Goal: Task Accomplishment & Management: Manage account settings

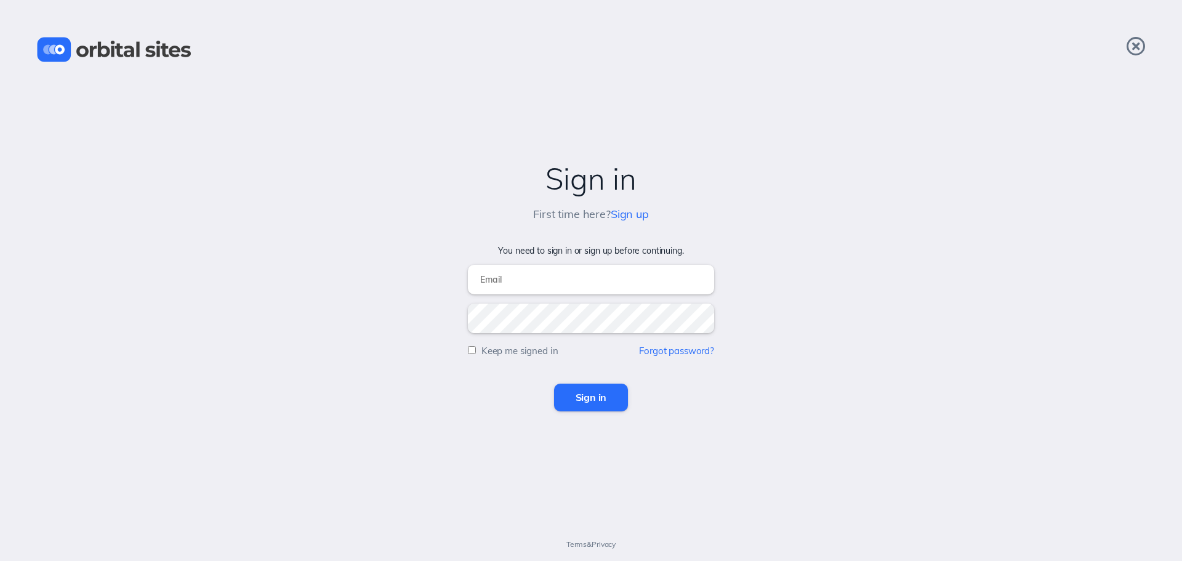
type input "michelle@camcc.net"
click at [576, 393] on input "Sign in" at bounding box center [591, 397] width 74 height 27
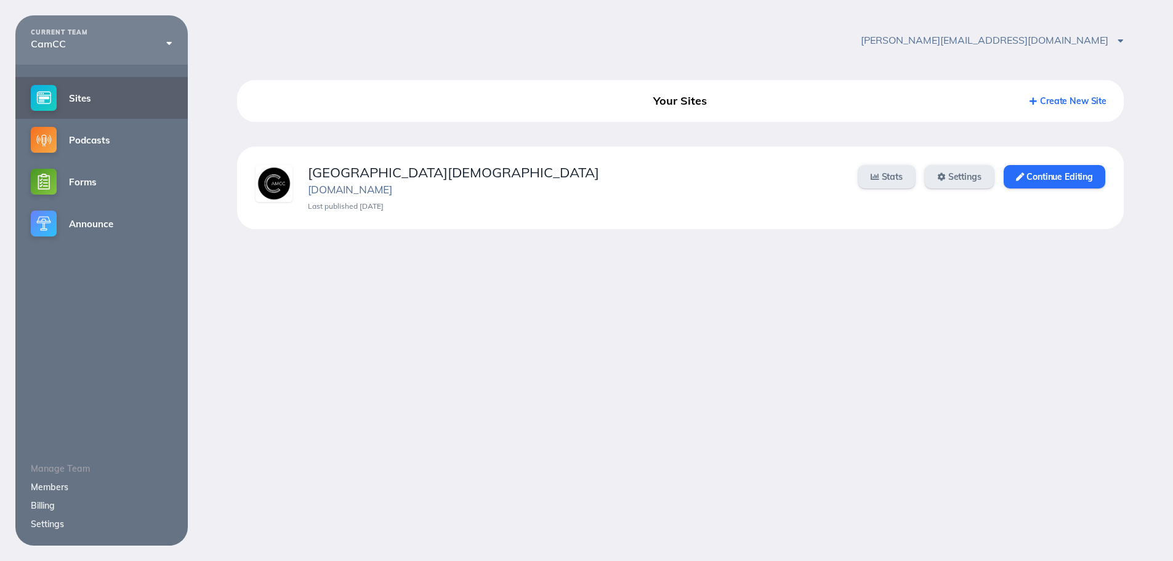
click at [1108, 175] on div "[GEOGRAPHIC_DATA][DEMOGRAPHIC_DATA] [DOMAIN_NAME] Last published [DATE] Stats S…" at bounding box center [680, 188] width 887 height 83
click at [1092, 177] on link "Continue Editing" at bounding box center [1055, 176] width 102 height 23
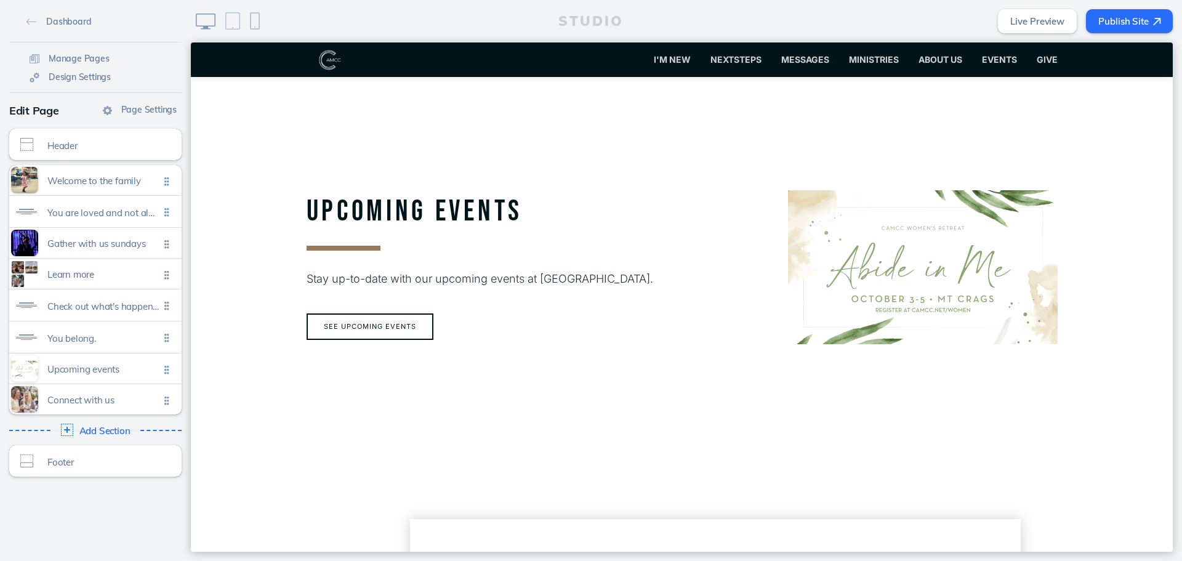
scroll to position [1478, 0]
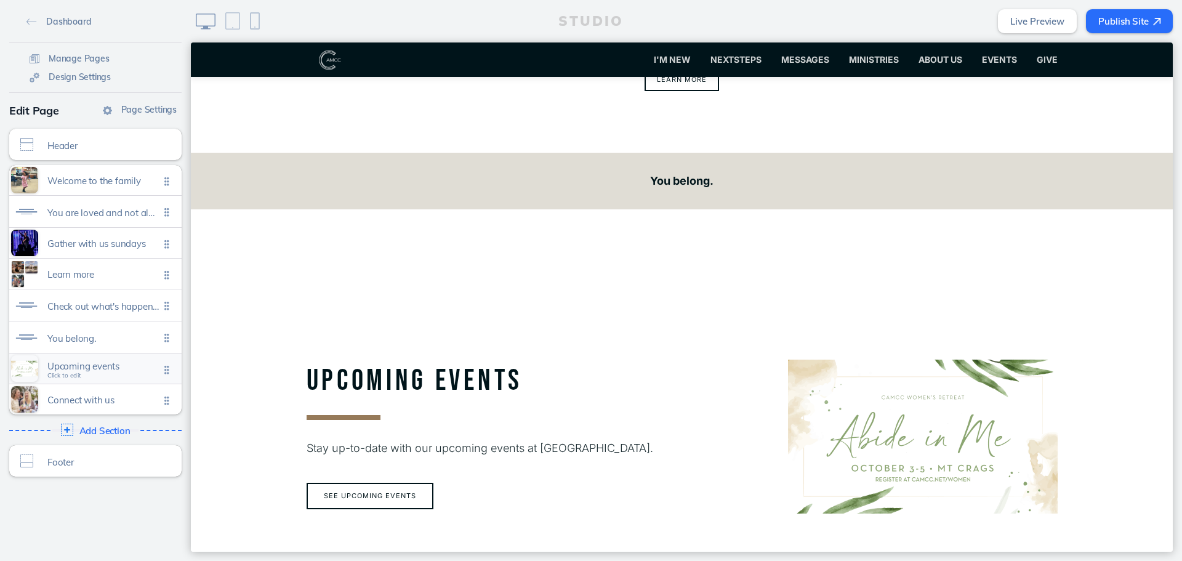
click at [103, 364] on span "Upcoming events" at bounding box center [103, 366] width 112 height 10
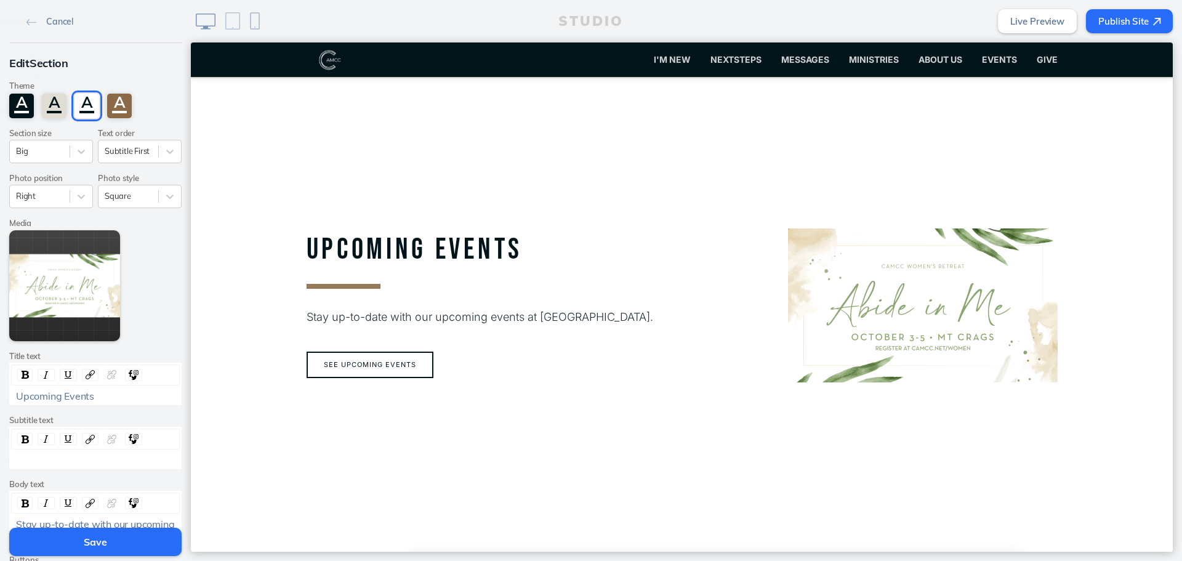
scroll to position [1610, 0]
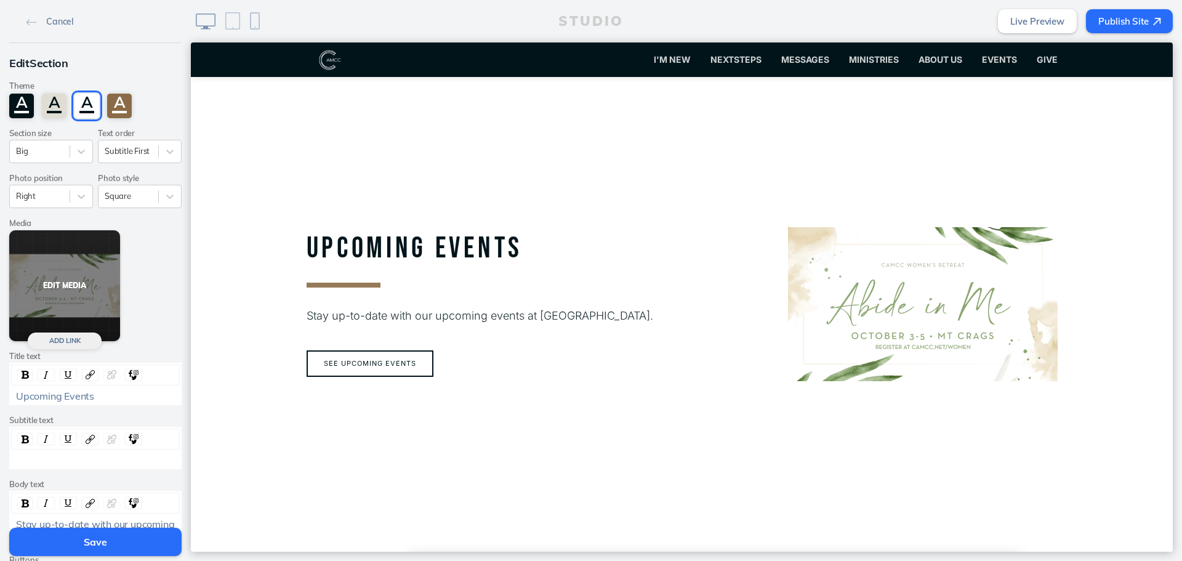
click at [61, 291] on button "Edit Media" at bounding box center [64, 285] width 111 height 111
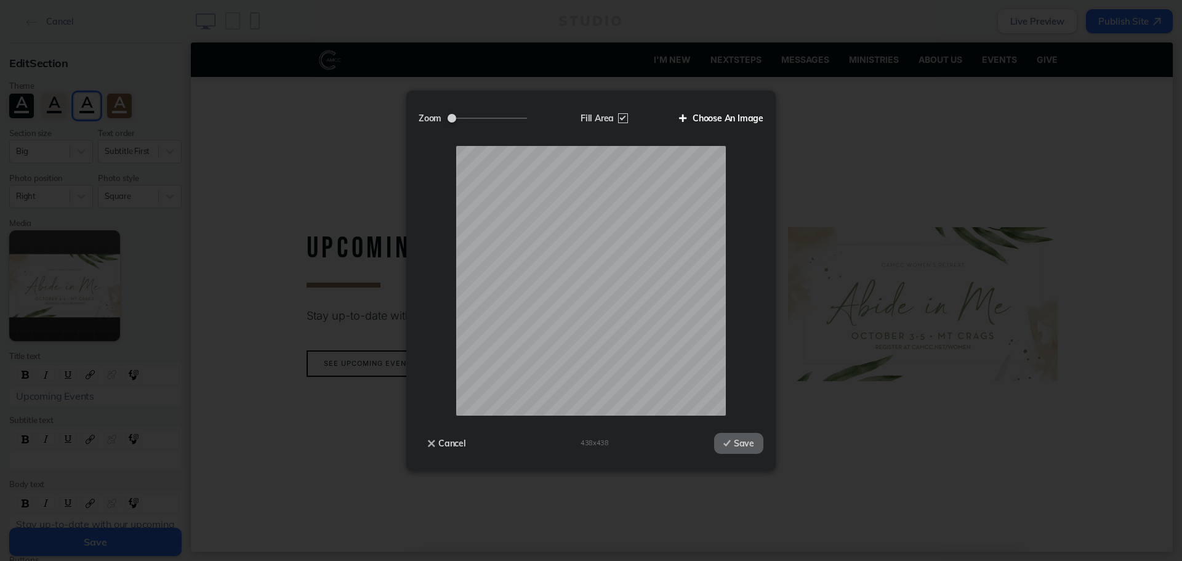
click at [724, 115] on label "Choose An Image" at bounding box center [717, 118] width 94 height 21
click at [0, 0] on input "Choose An Image" at bounding box center [0, 0] width 0 height 0
click at [738, 447] on button "Save" at bounding box center [738, 443] width 49 height 21
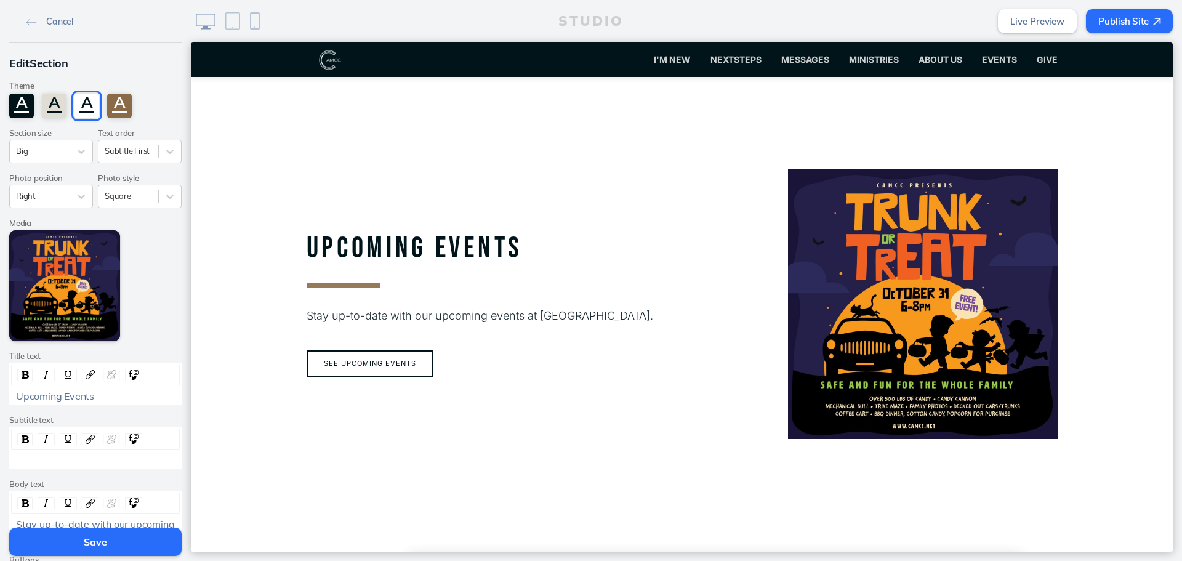
click at [94, 539] on button "Save" at bounding box center [95, 542] width 172 height 28
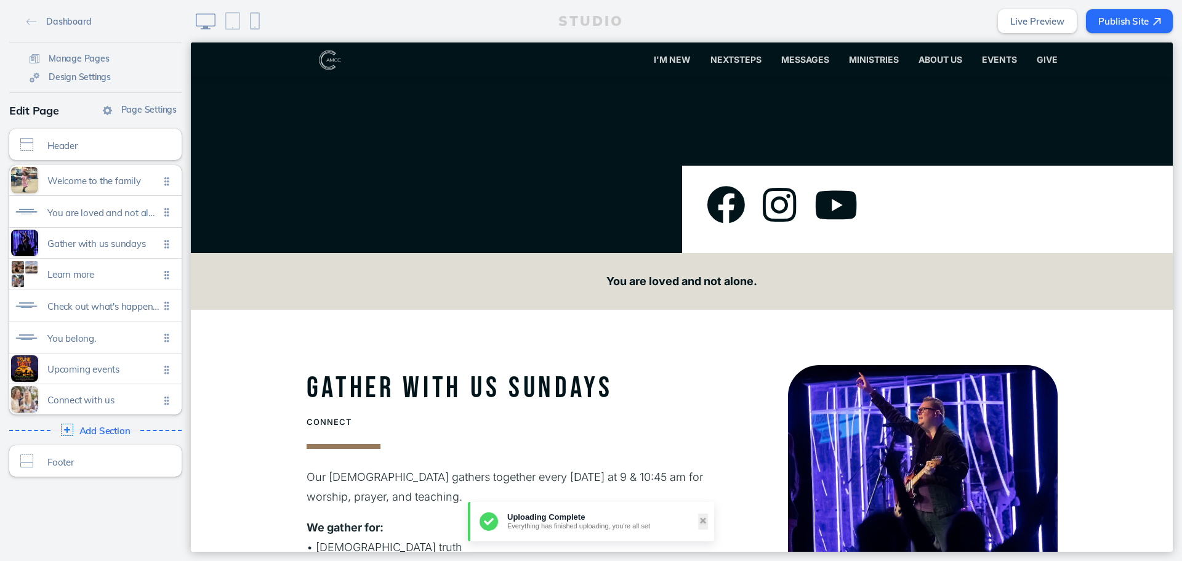
scroll to position [0, 0]
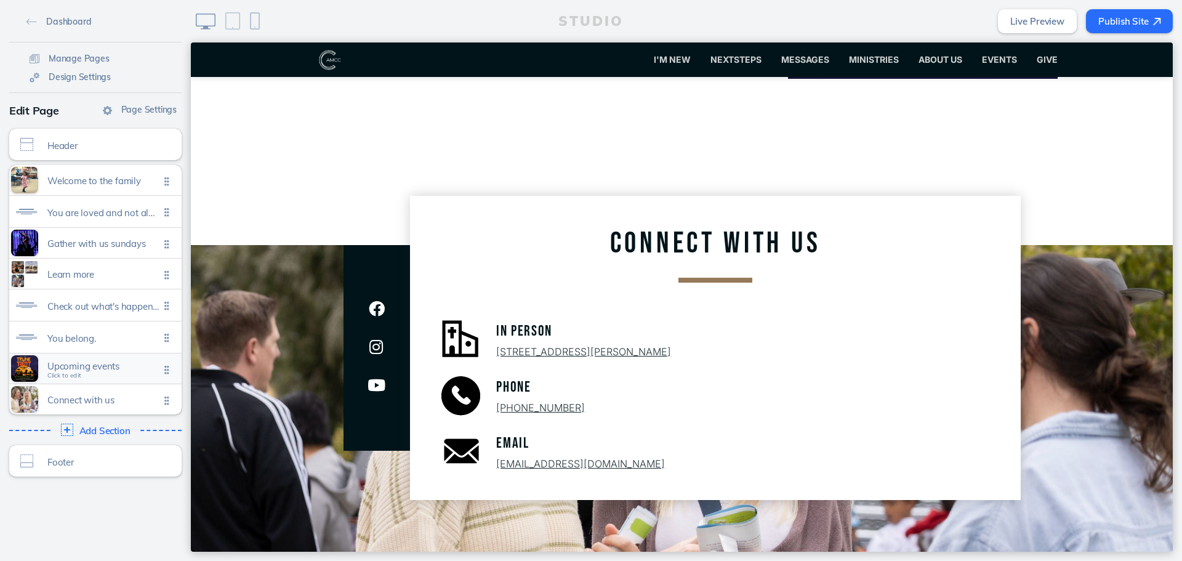
click at [114, 361] on div "Upcoming events Click to edit" at bounding box center [95, 368] width 172 height 30
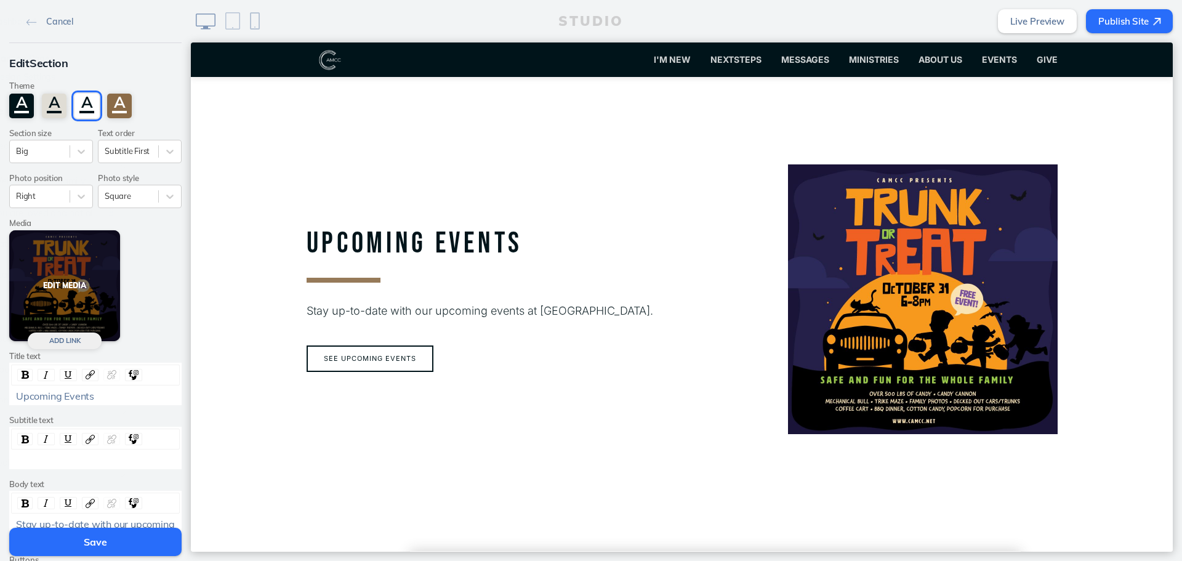
scroll to position [1610, 0]
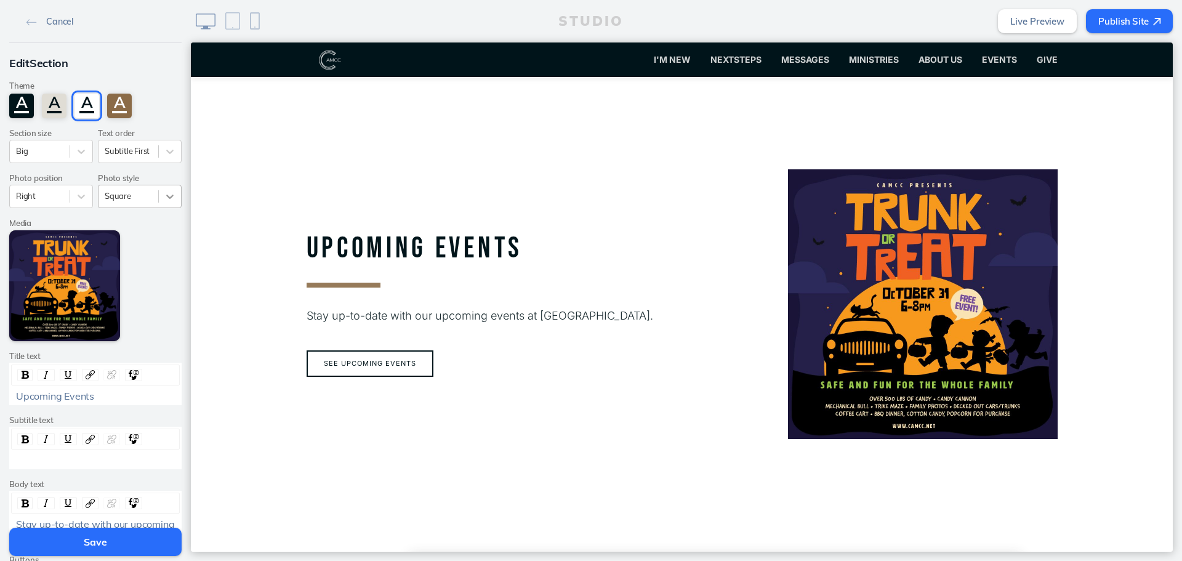
click at [164, 197] on icon at bounding box center [170, 196] width 12 height 12
click at [140, 240] on div "Rounded" at bounding box center [140, 244] width 84 height 19
click at [148, 539] on button "Save" at bounding box center [95, 542] width 172 height 28
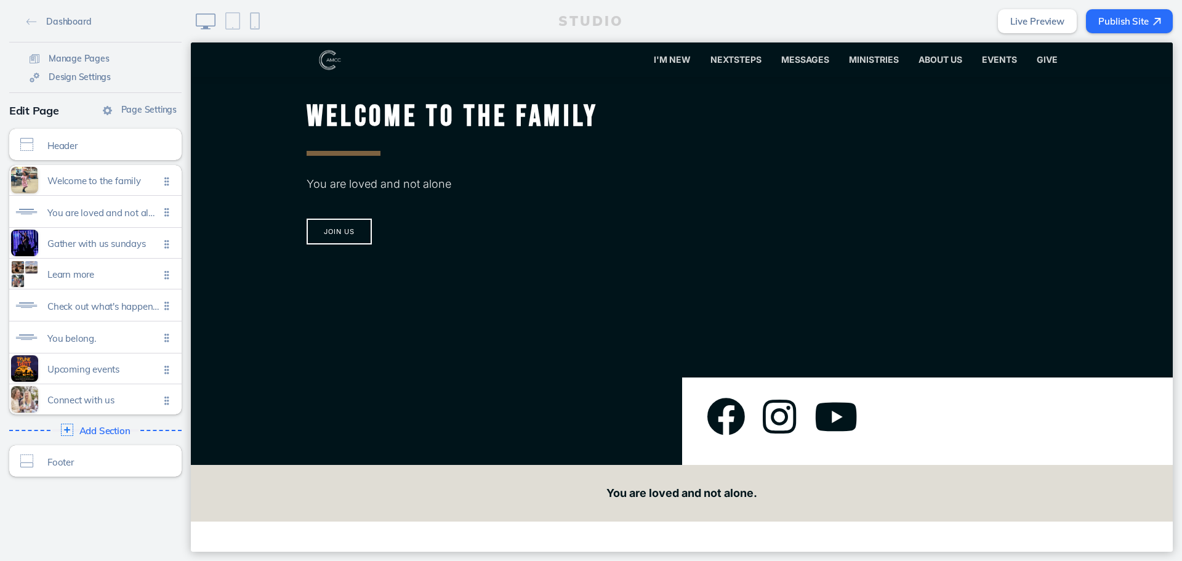
scroll to position [0, 0]
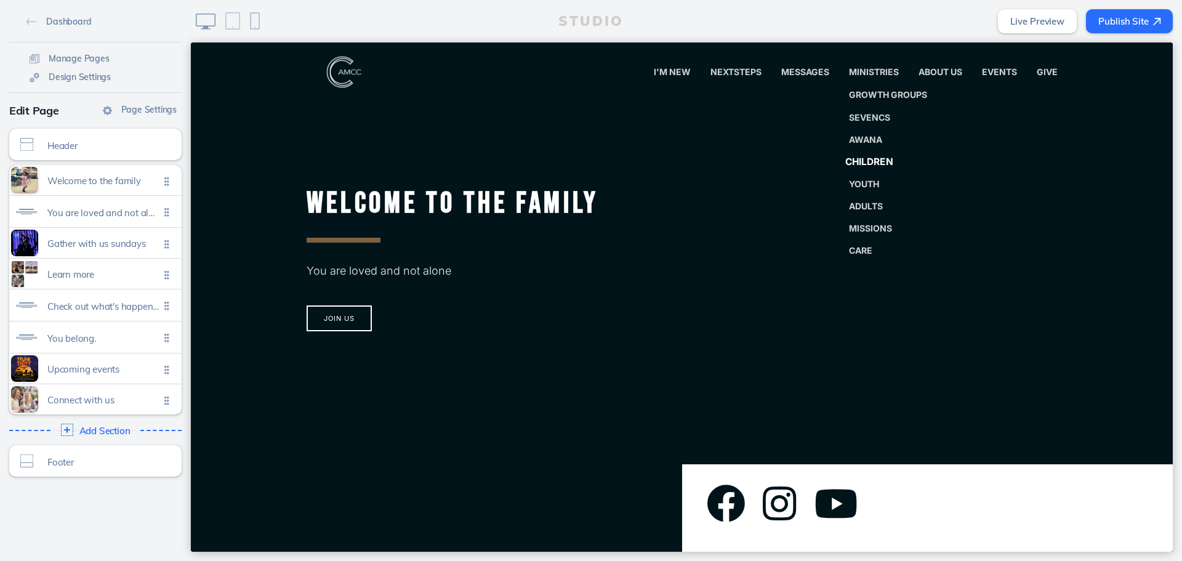
click at [857, 153] on link "Children" at bounding box center [888, 162] width 108 height 25
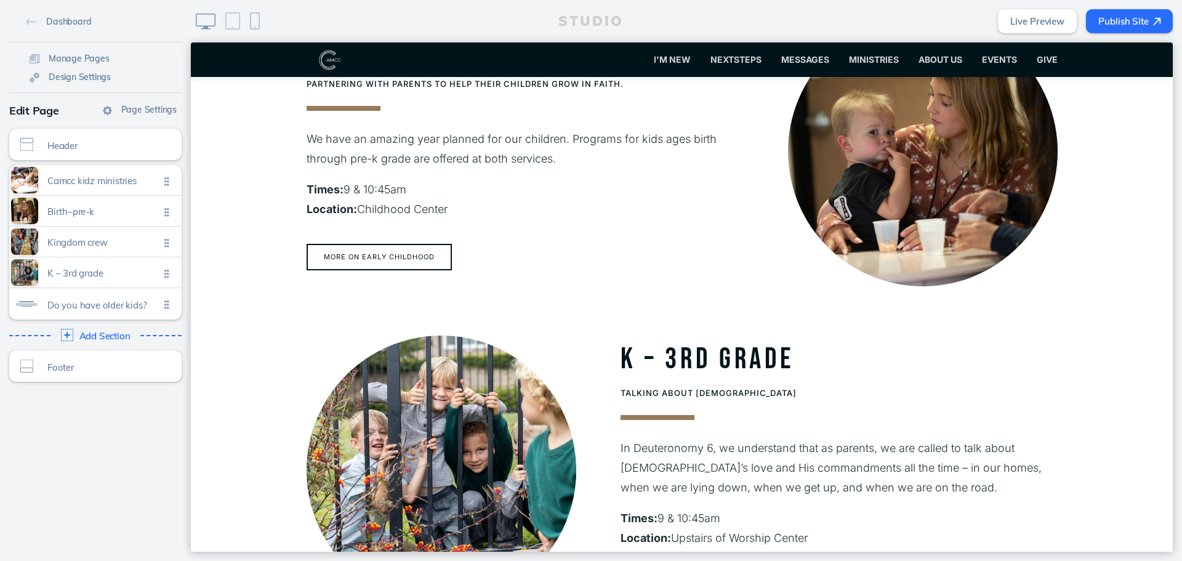
scroll to position [554, 0]
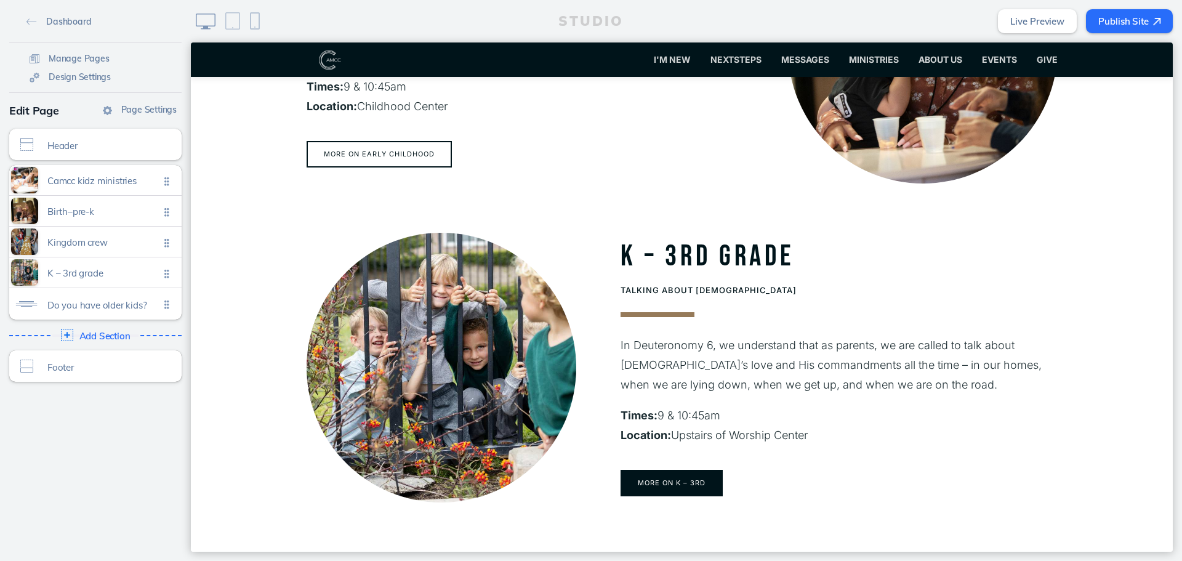
click at [682, 480] on button "More on K – 3rd" at bounding box center [672, 483] width 102 height 26
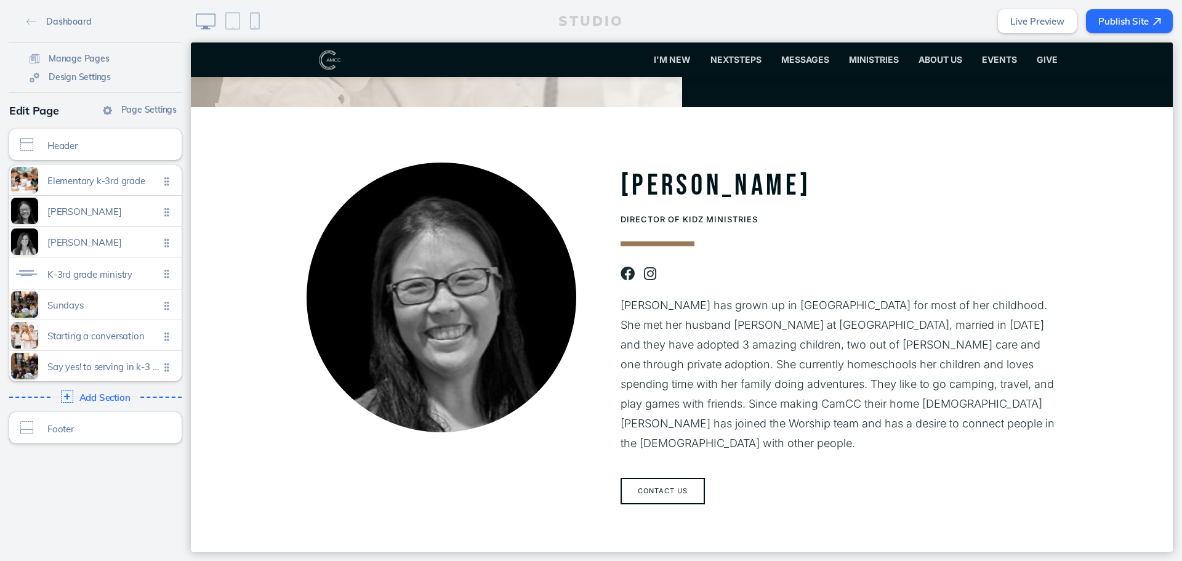
scroll to position [123, 0]
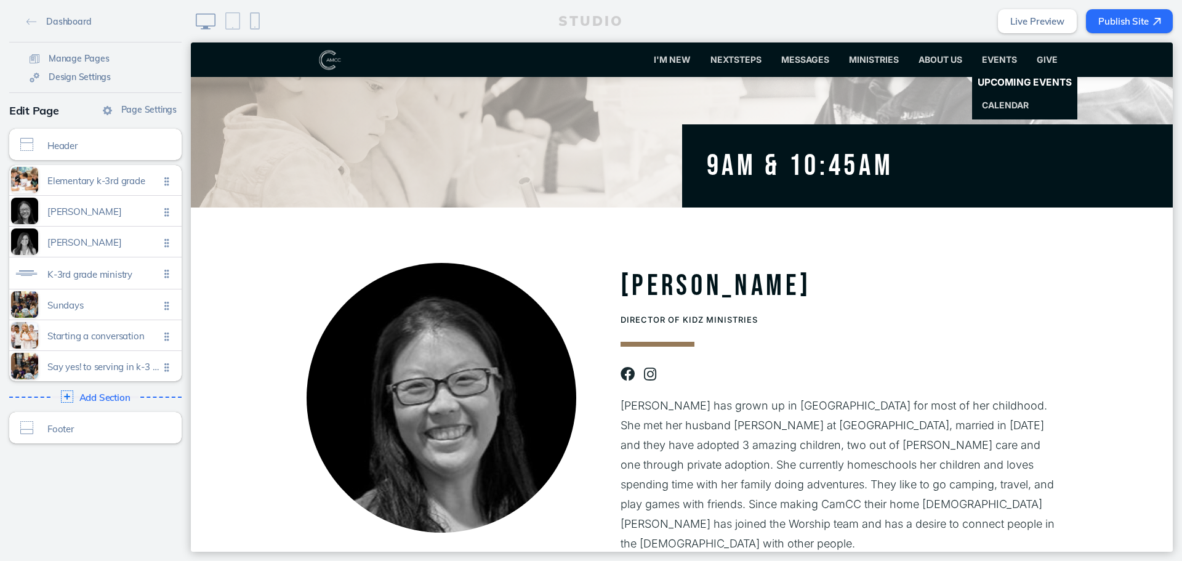
click at [984, 78] on span "Upcoming Events" at bounding box center [1025, 83] width 94 height 12
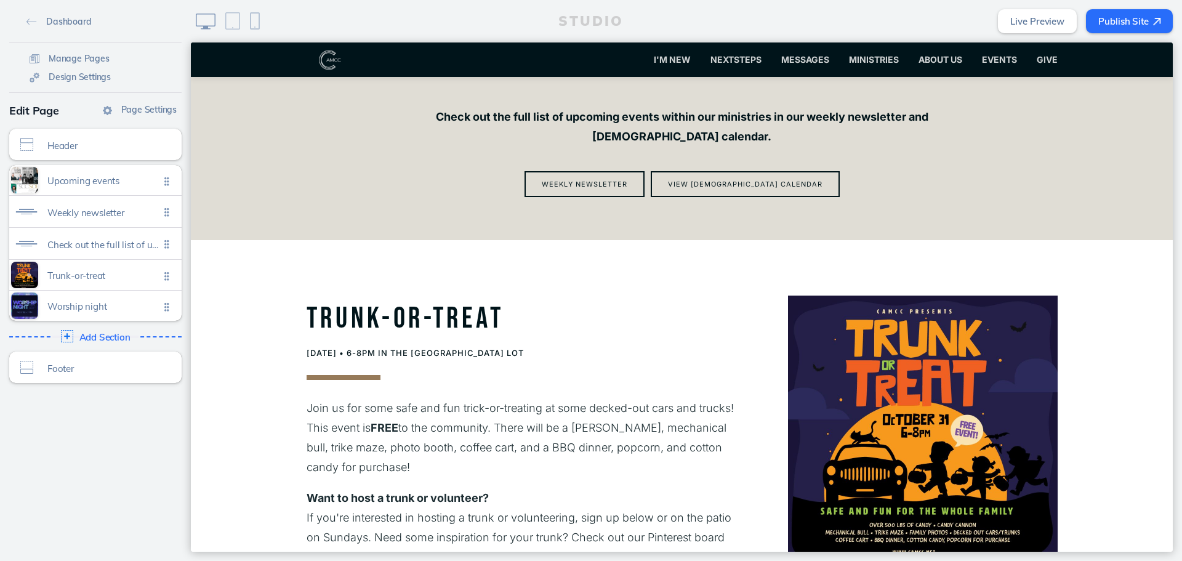
scroll to position [431, 0]
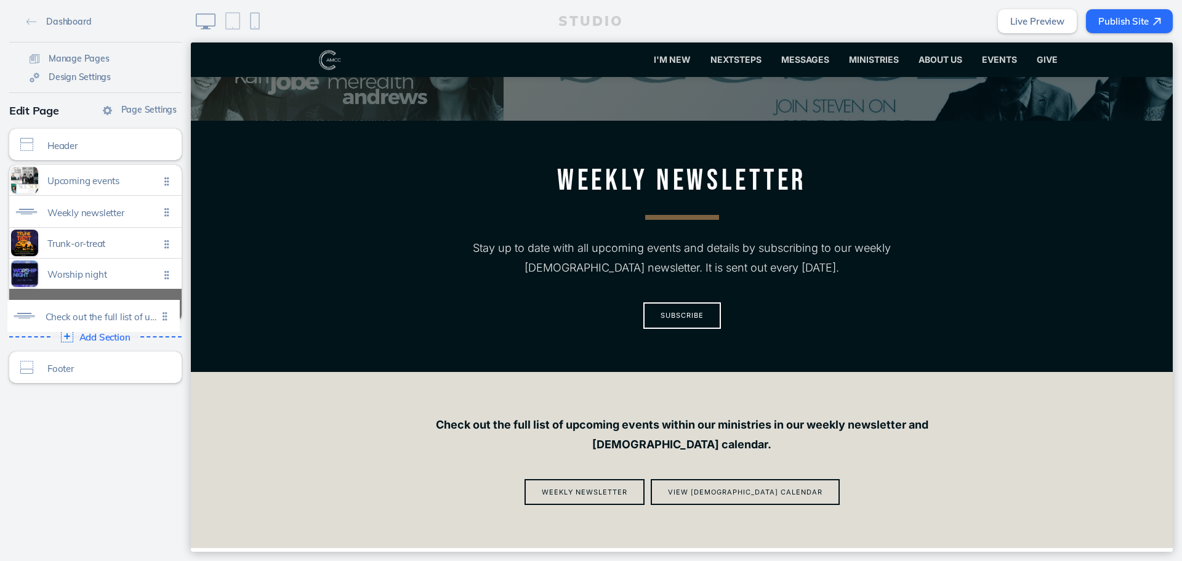
drag, startPoint x: 160, startPoint y: 239, endPoint x: 163, endPoint y: 312, distance: 72.1
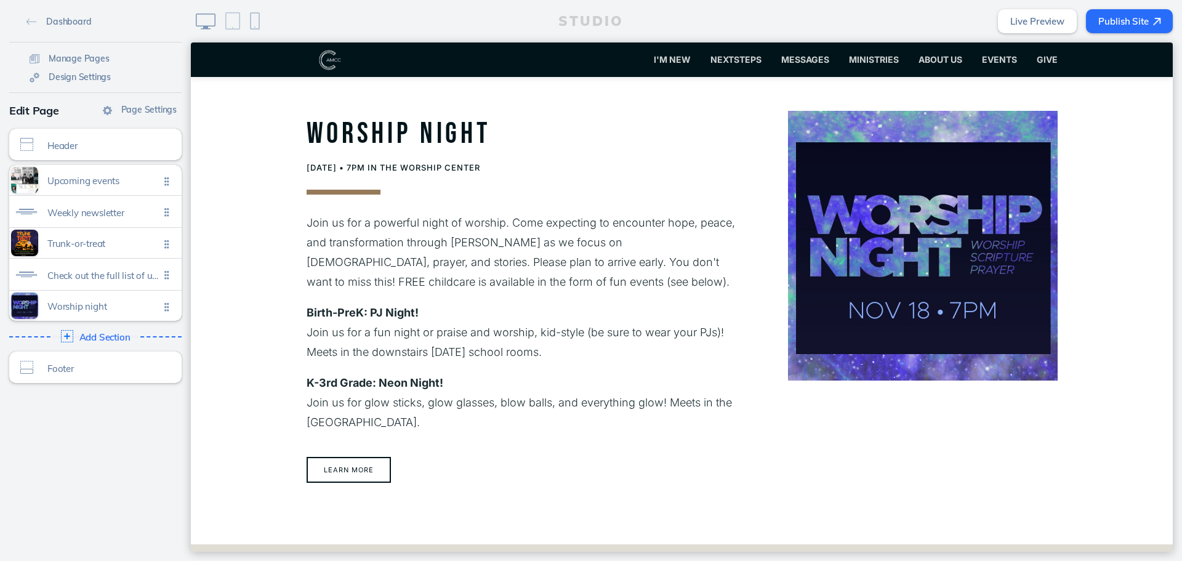
scroll to position [1047, 0]
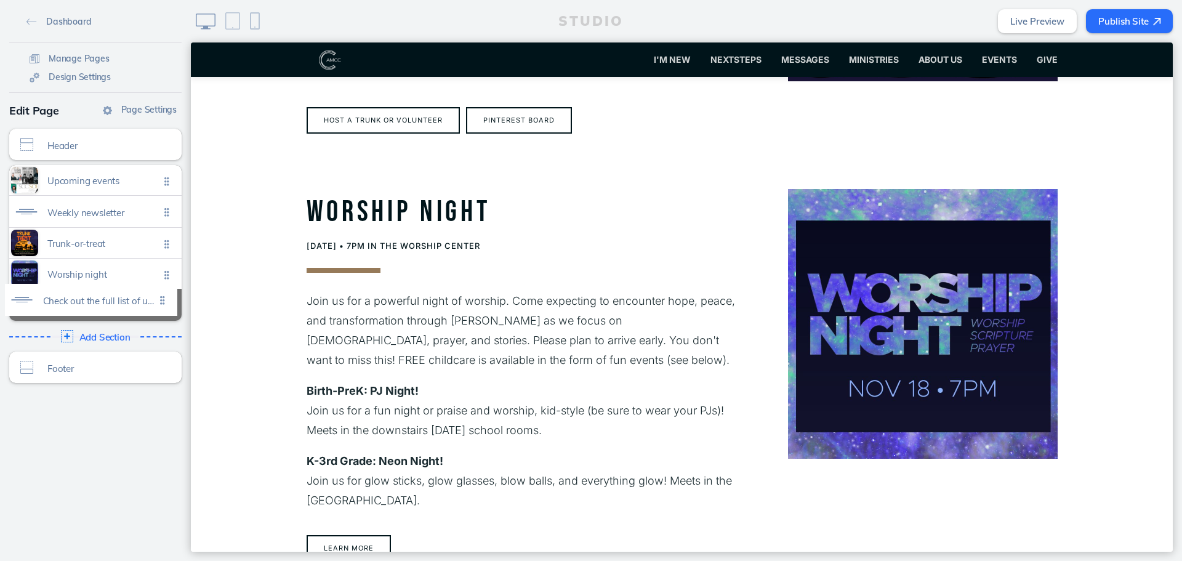
drag, startPoint x: 155, startPoint y: 295, endPoint x: 151, endPoint y: 307, distance: 12.9
click at [139, 242] on span "Trunk-or-treat" at bounding box center [103, 240] width 112 height 10
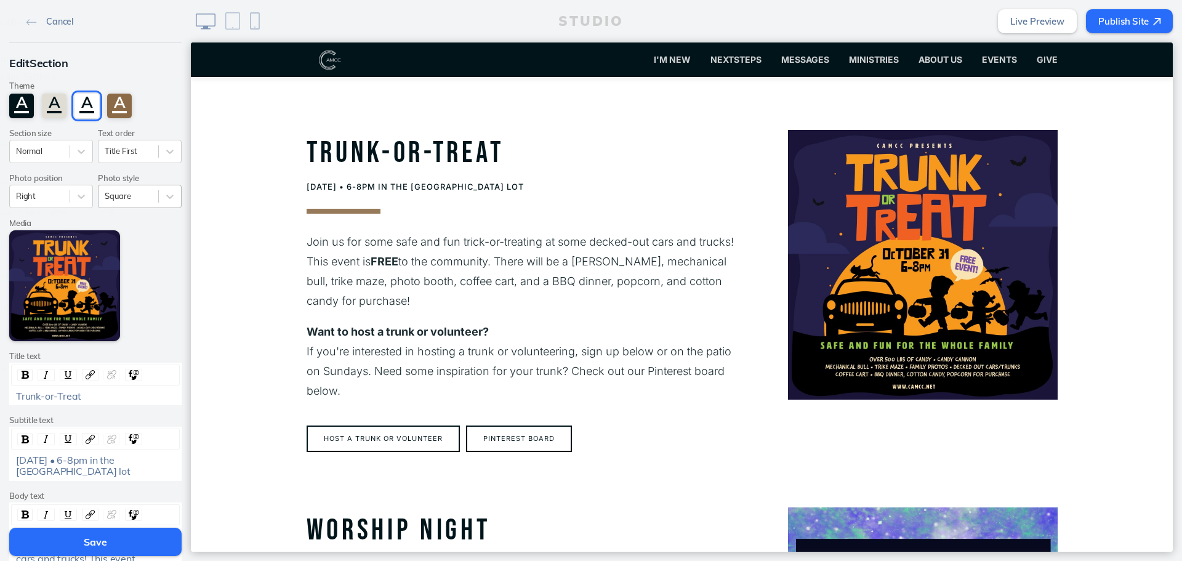
scroll to position [726, 0]
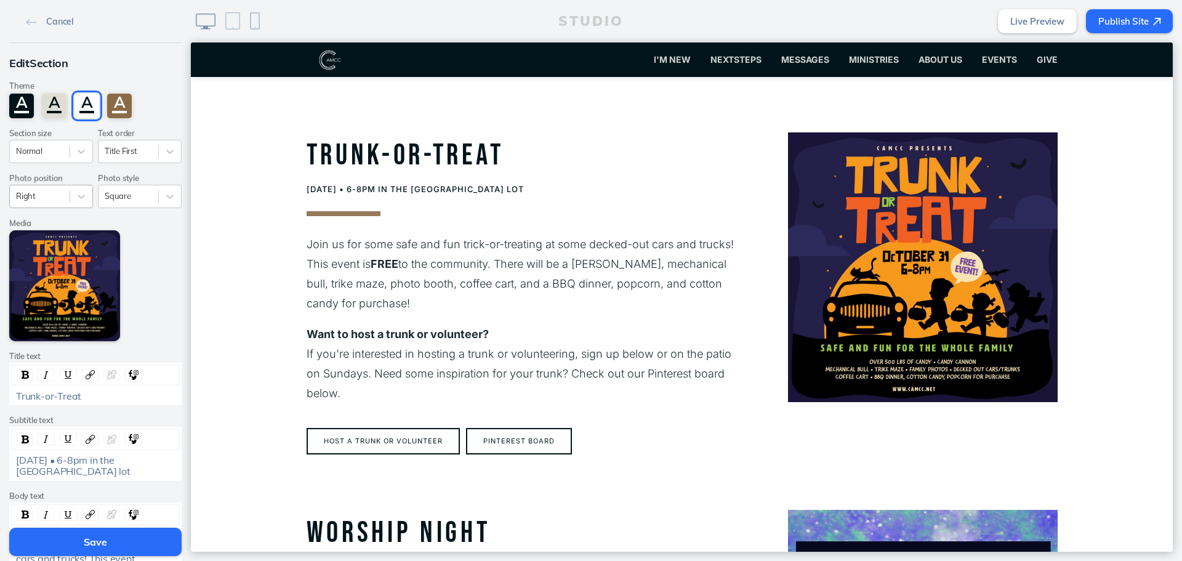
click at [61, 195] on div "Right" at bounding box center [40, 196] width 60 height 17
click at [52, 243] on div "Left" at bounding box center [51, 244] width 84 height 19
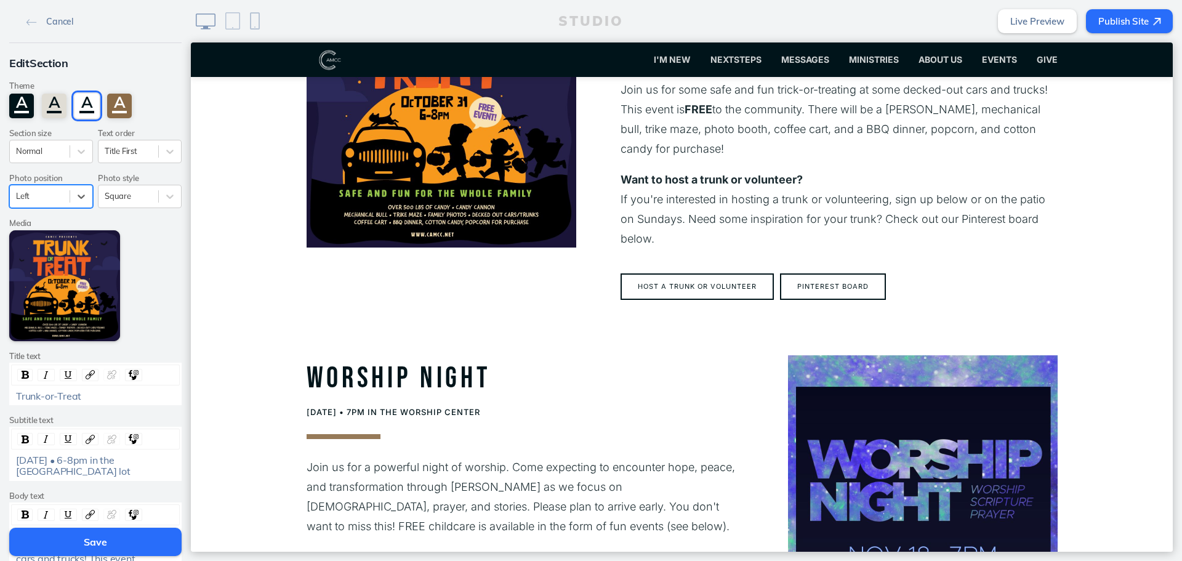
scroll to position [911, 0]
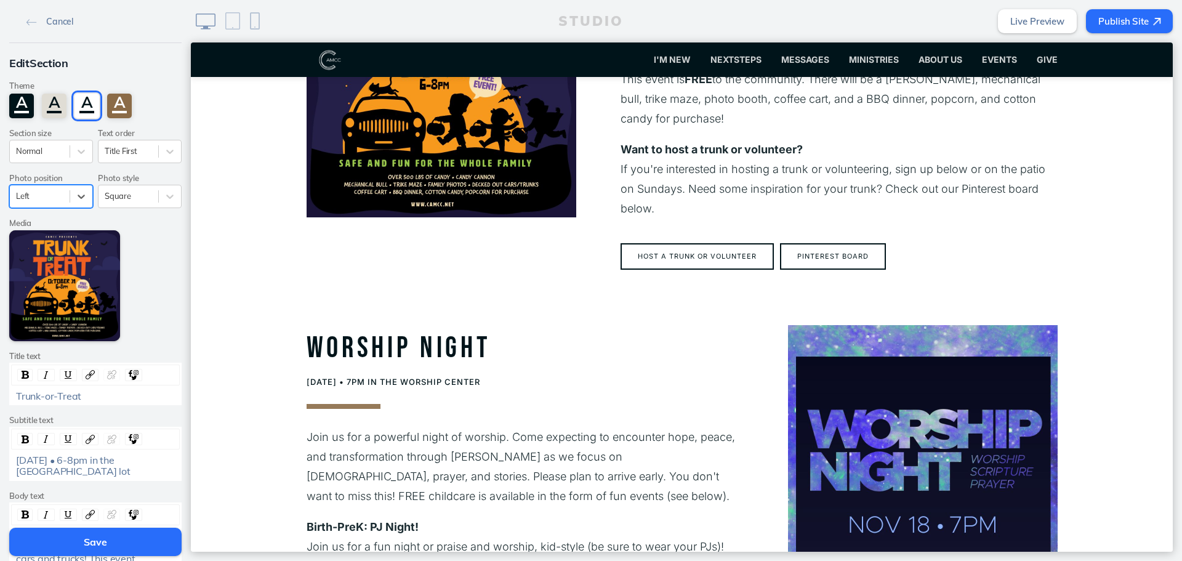
click at [140, 545] on button "Save" at bounding box center [95, 542] width 172 height 28
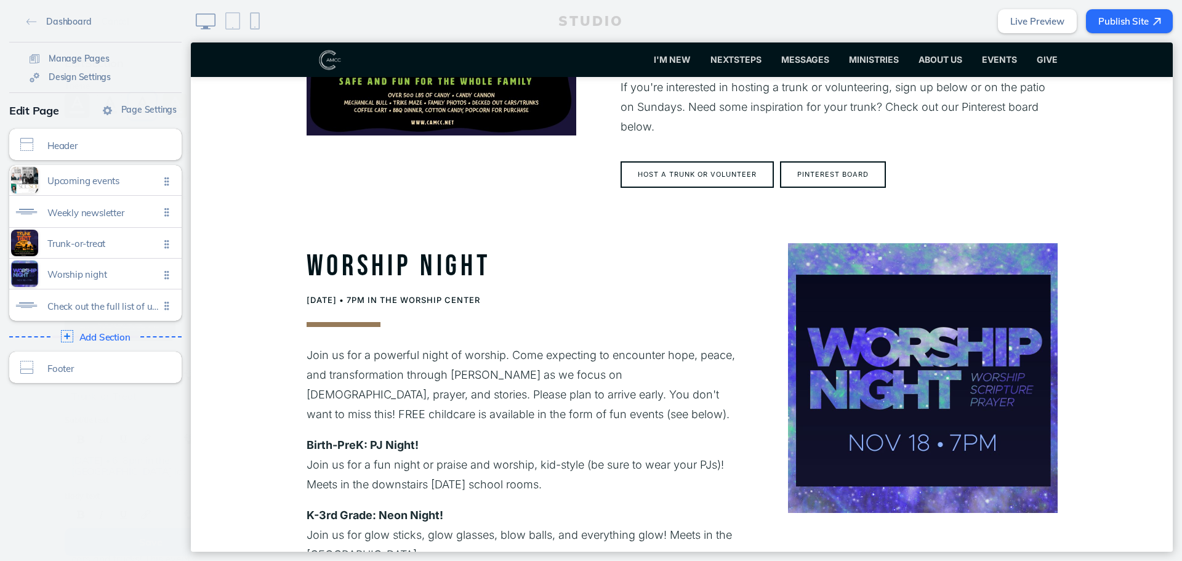
scroll to position [1157, 0]
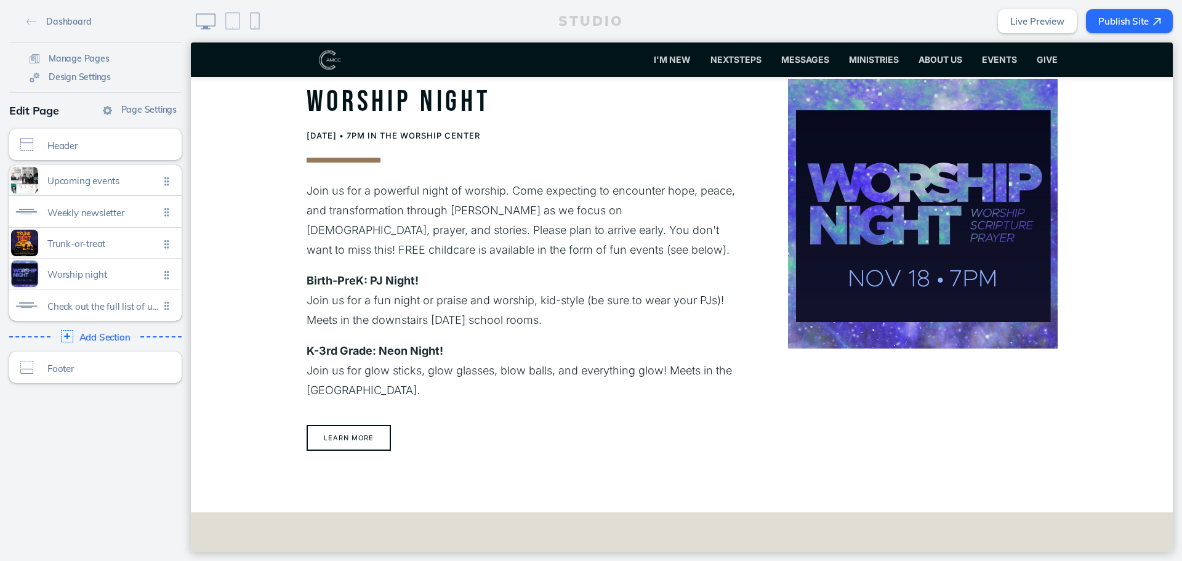
click at [1139, 27] on button "Publish Site" at bounding box center [1129, 21] width 87 height 24
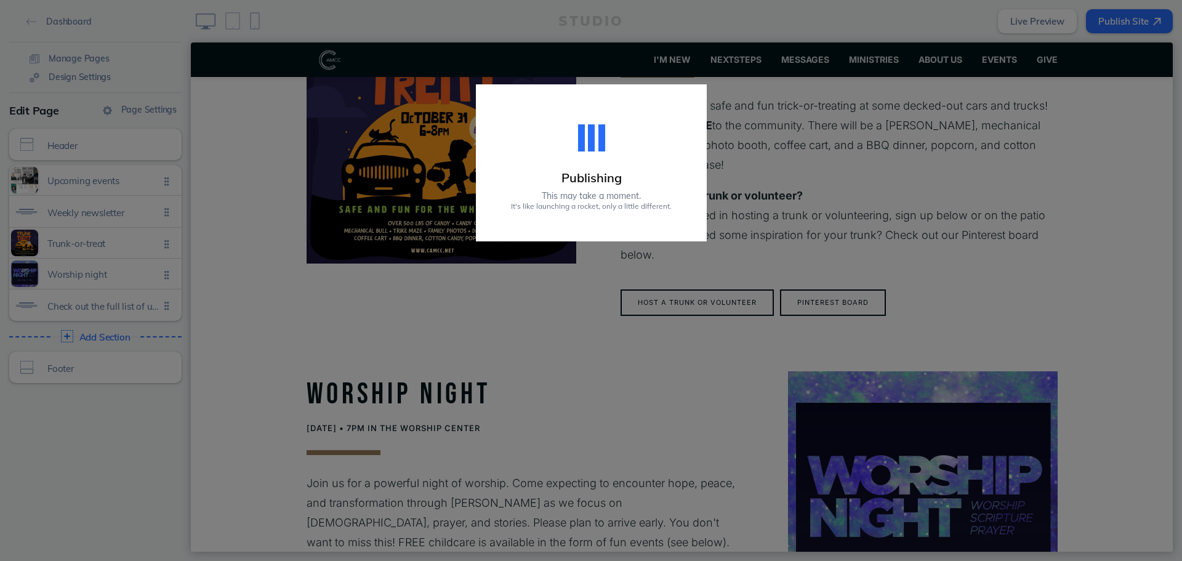
scroll to position [1047, 0]
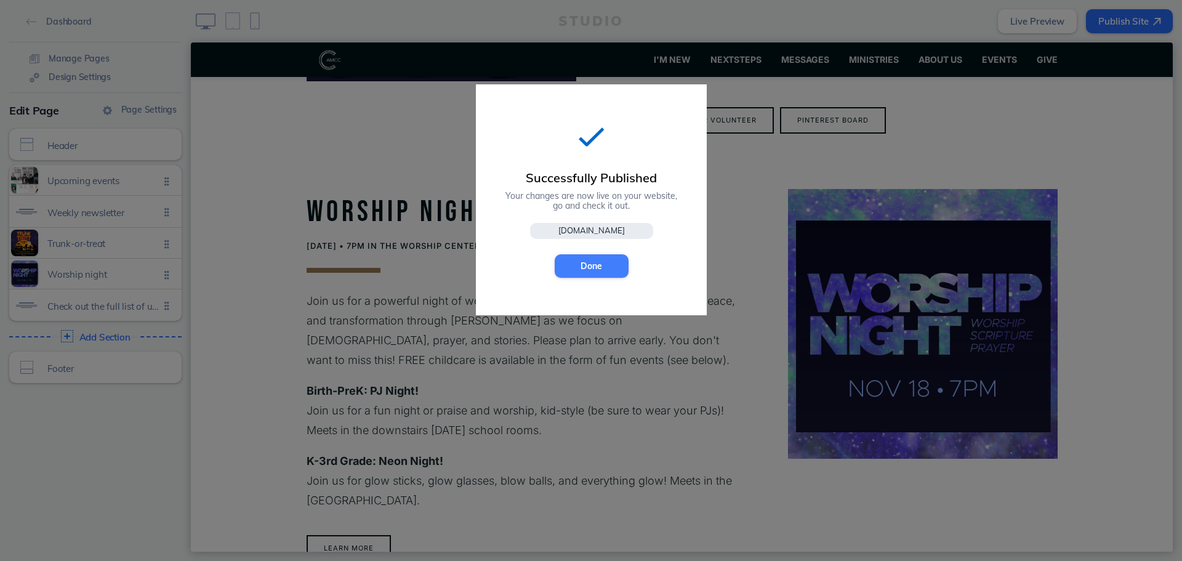
drag, startPoint x: 603, startPoint y: 268, endPoint x: 164, endPoint y: 477, distance: 485.5
click at [603, 268] on button "Done" at bounding box center [592, 265] width 74 height 23
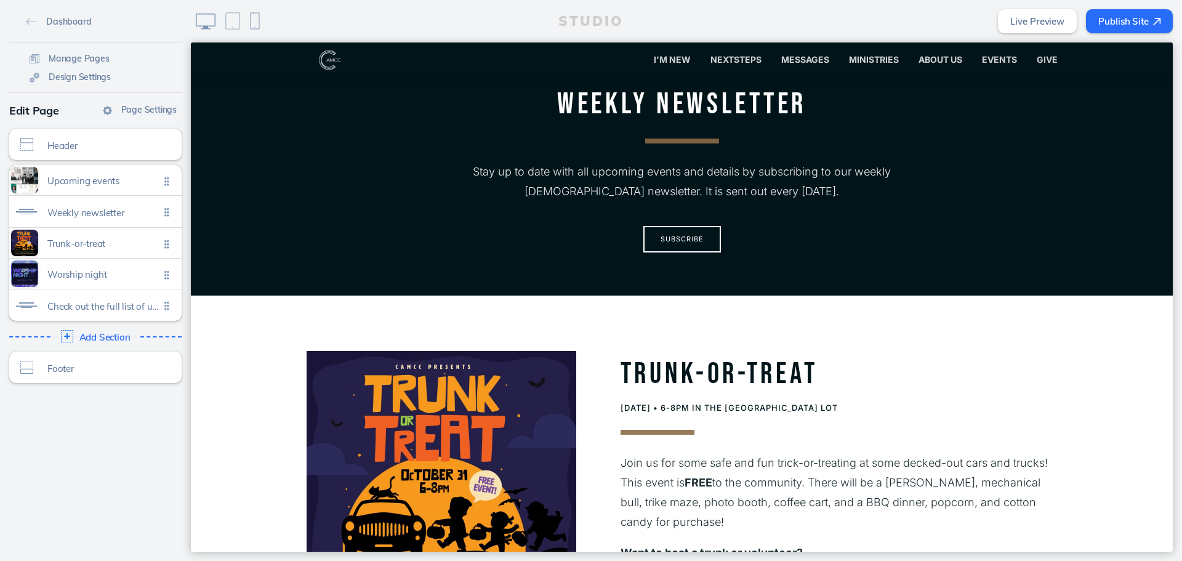
scroll to position [431, 0]
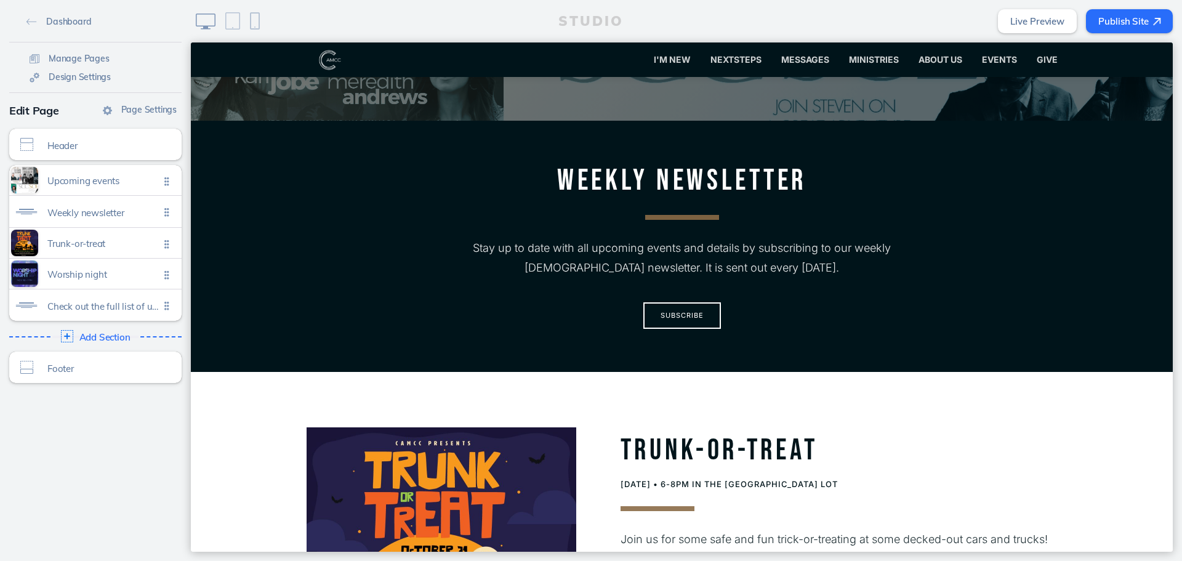
click at [1137, 4] on div "STUDIO Live Preview Publish Site" at bounding box center [686, 21] width 991 height 42
drag, startPoint x: 1132, startPoint y: 9, endPoint x: 1133, endPoint y: 15, distance: 6.8
click at [1132, 9] on div "STUDIO Live Preview Publish Site" at bounding box center [686, 21] width 991 height 42
click at [1133, 15] on button "Publish Site" at bounding box center [1129, 21] width 87 height 24
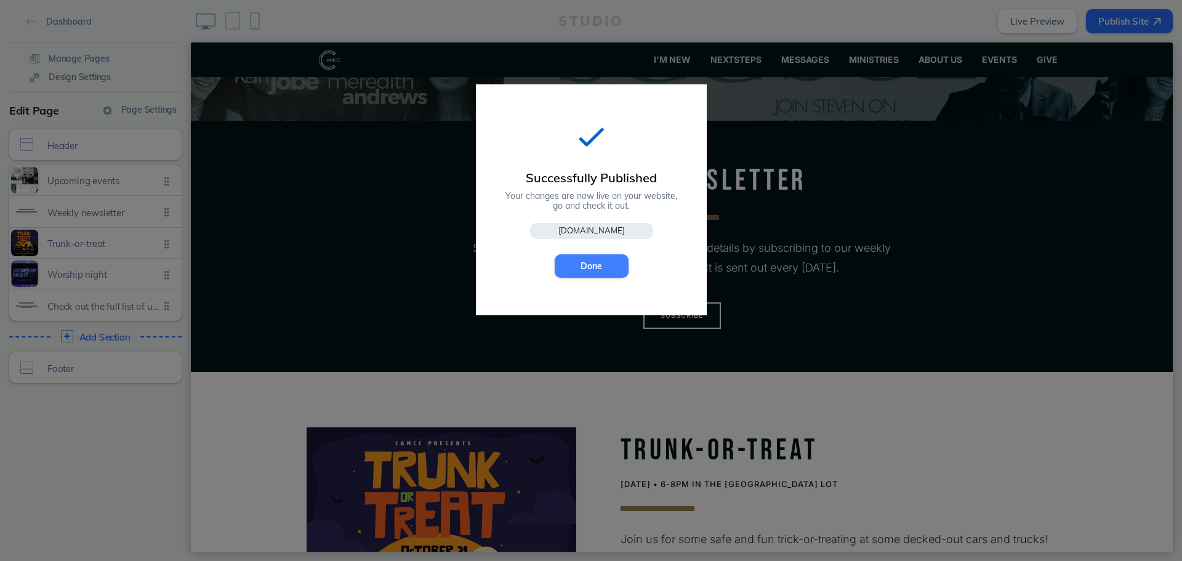
click at [594, 260] on button "Done" at bounding box center [592, 265] width 74 height 23
